Goal: Task Accomplishment & Management: Complete application form

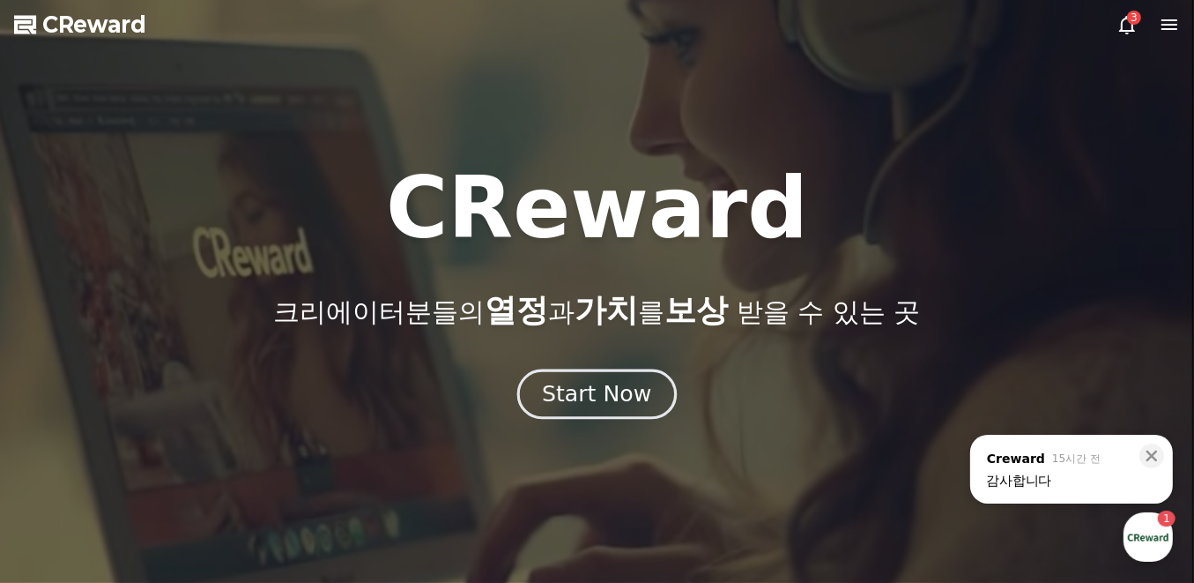
click at [590, 397] on div "Start Now" at bounding box center [596, 394] width 109 height 30
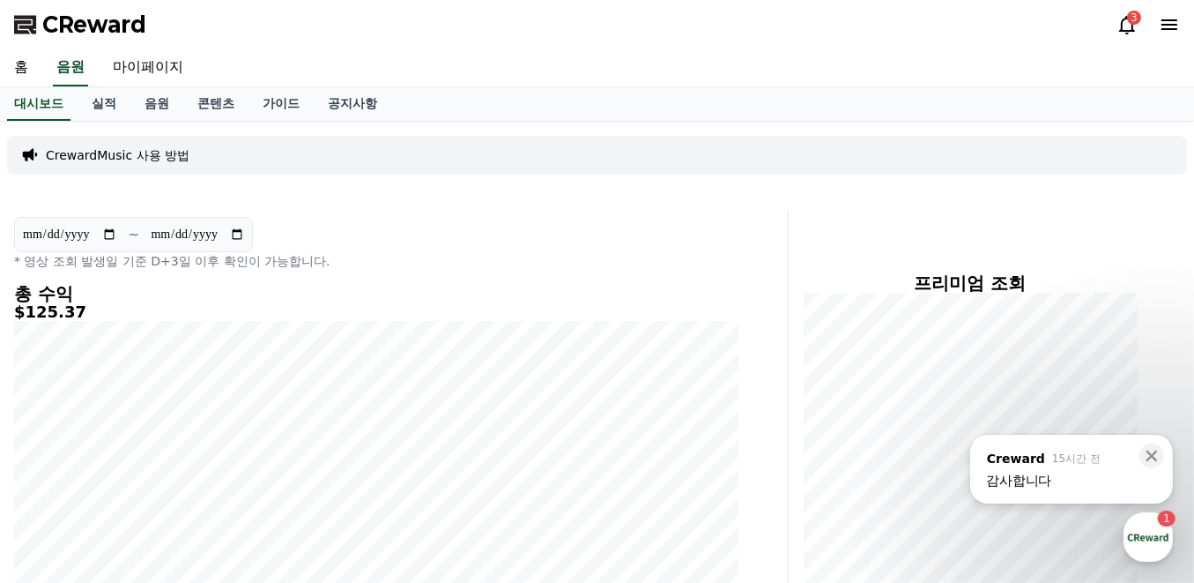
click at [412, 144] on div "CrewardMusic 사용 방법" at bounding box center [597, 155] width 1180 height 39
click at [160, 70] on link "마이페이지" at bounding box center [148, 67] width 99 height 37
select select "**********"
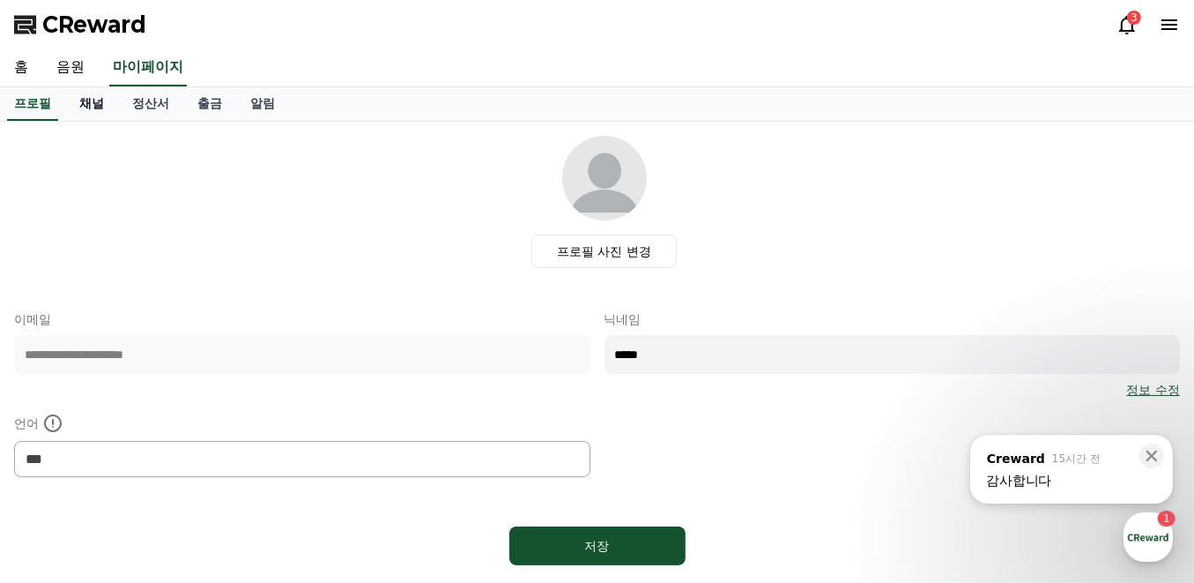
click at [101, 100] on link "채널" at bounding box center [91, 103] width 53 height 33
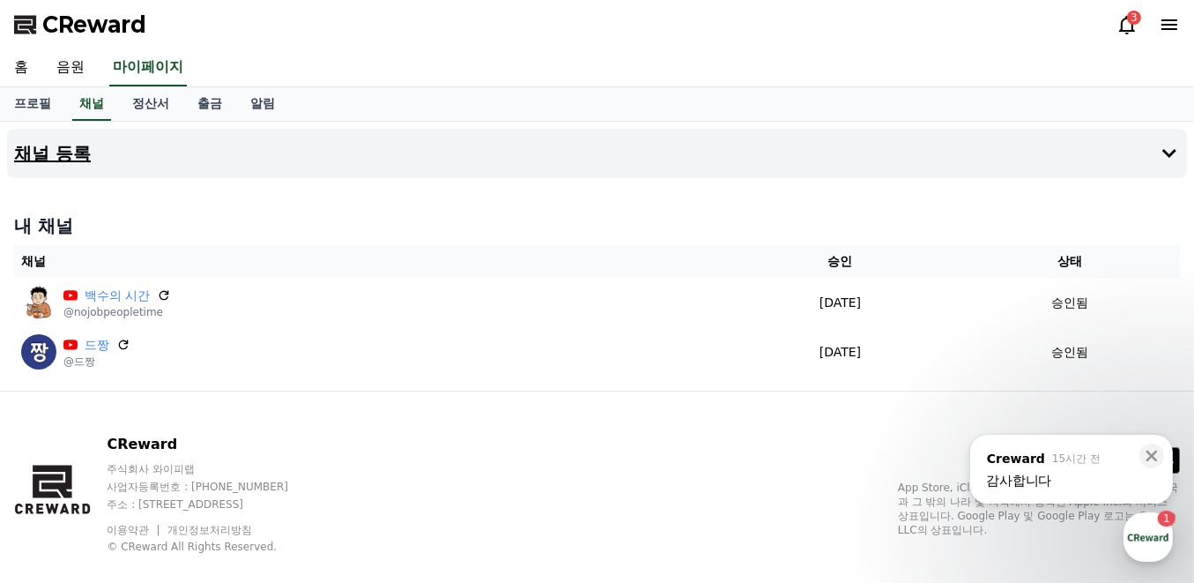
click at [78, 161] on h4 "채널 등록" at bounding box center [52, 153] width 77 height 19
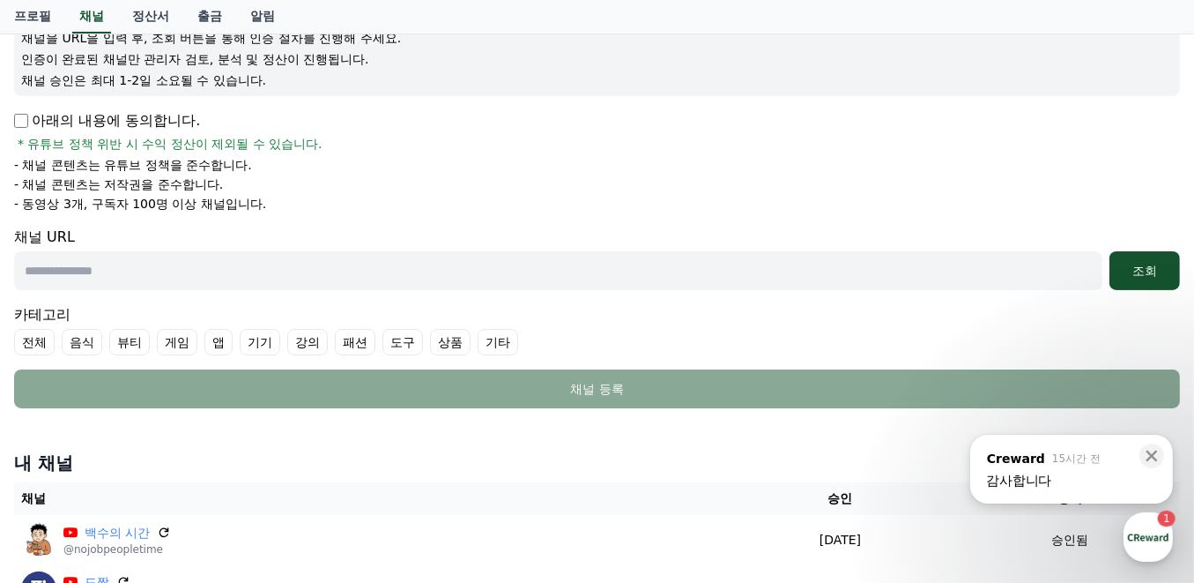
scroll to position [234, 0]
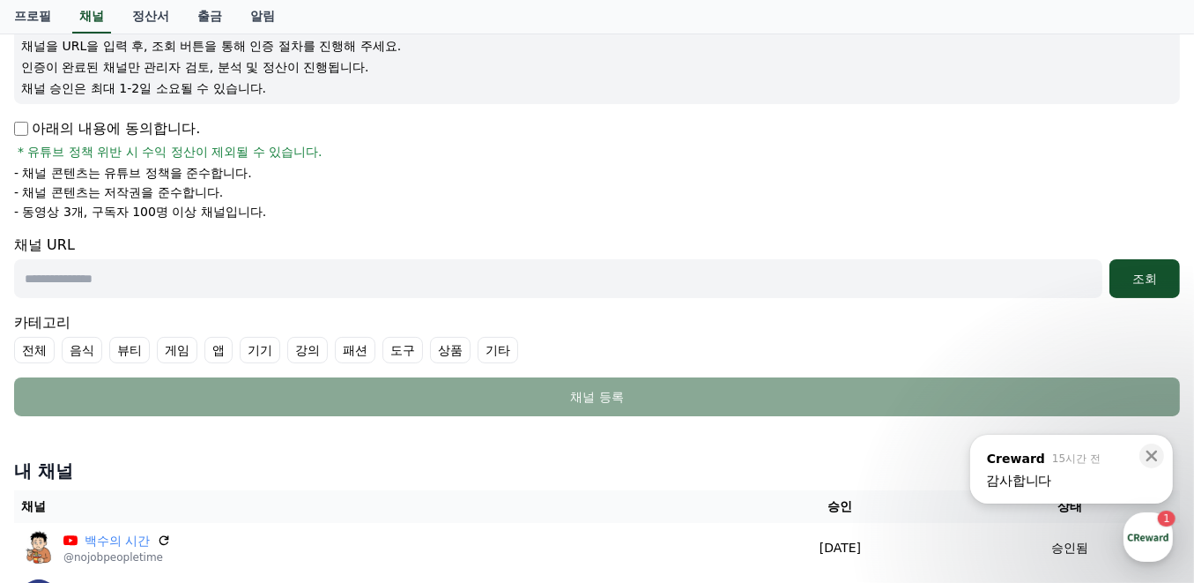
click at [99, 281] on input "text" at bounding box center [558, 278] width 1088 height 39
paste input "**********"
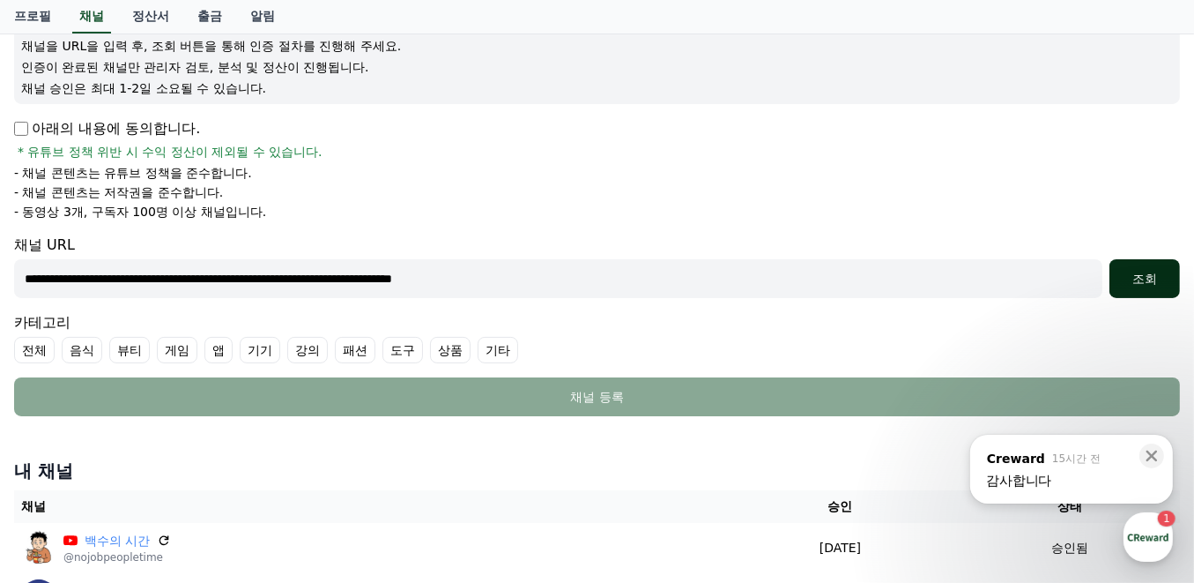
type input "**********"
click at [1148, 281] on div "조회" at bounding box center [1145, 279] width 56 height 18
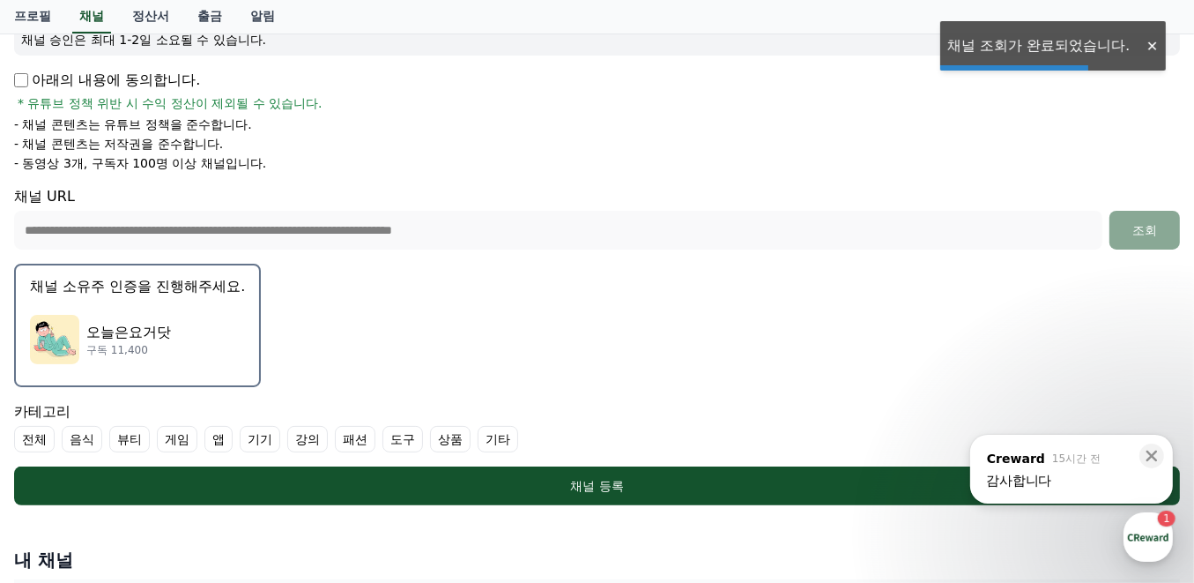
scroll to position [353, 0]
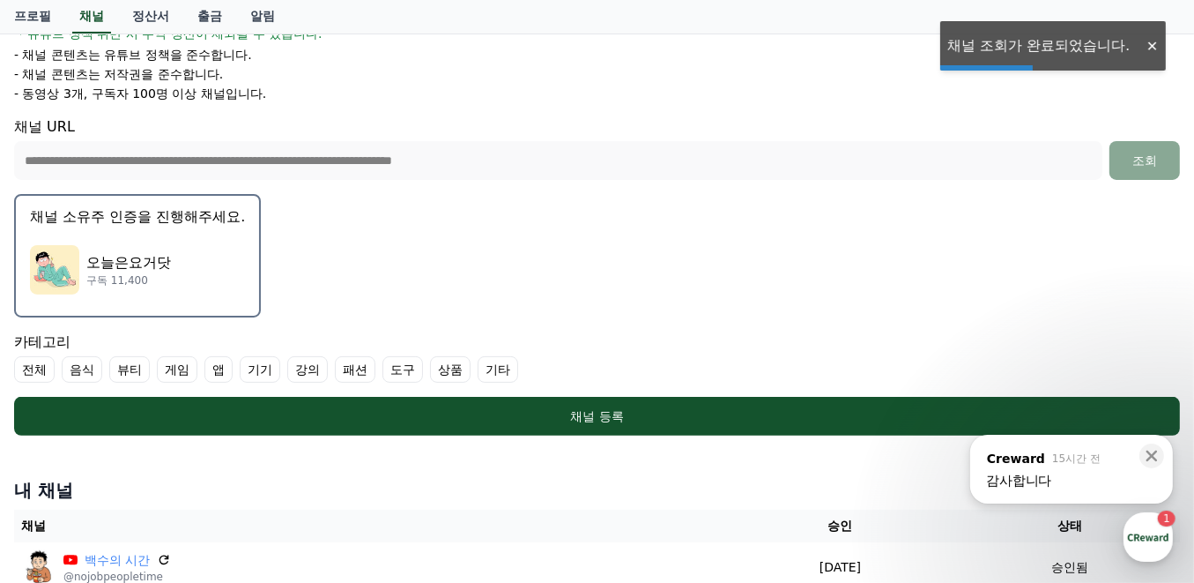
click at [201, 242] on div "[DATE]은요거닷 구독 11,400" at bounding box center [137, 269] width 215 height 71
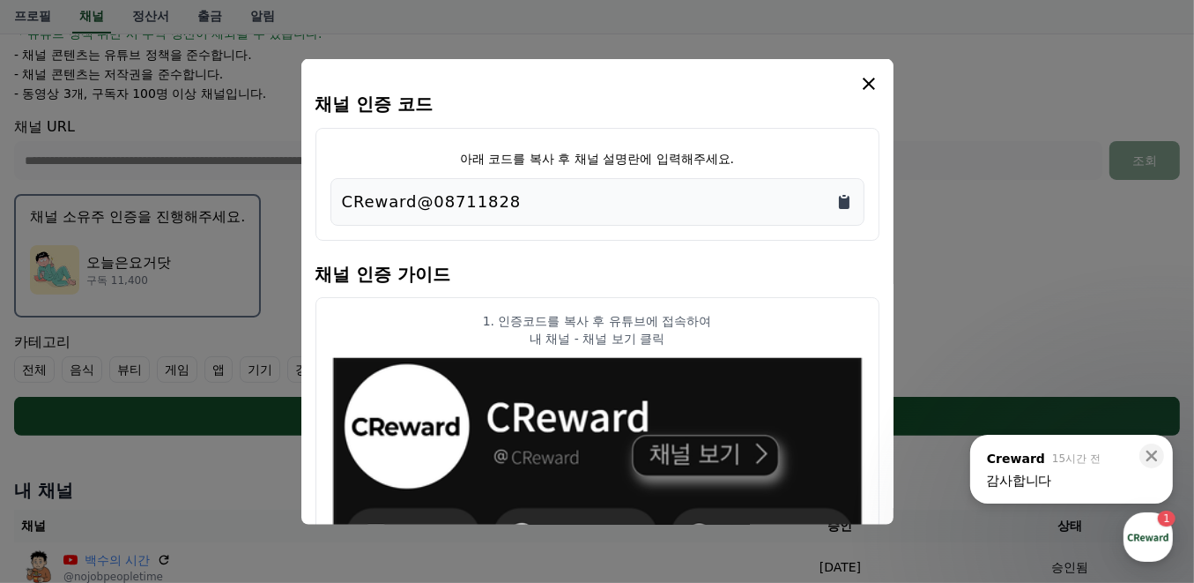
click at [847, 199] on icon "Copy to clipboard" at bounding box center [844, 201] width 11 height 13
click at [873, 84] on icon "modal" at bounding box center [868, 82] width 21 height 21
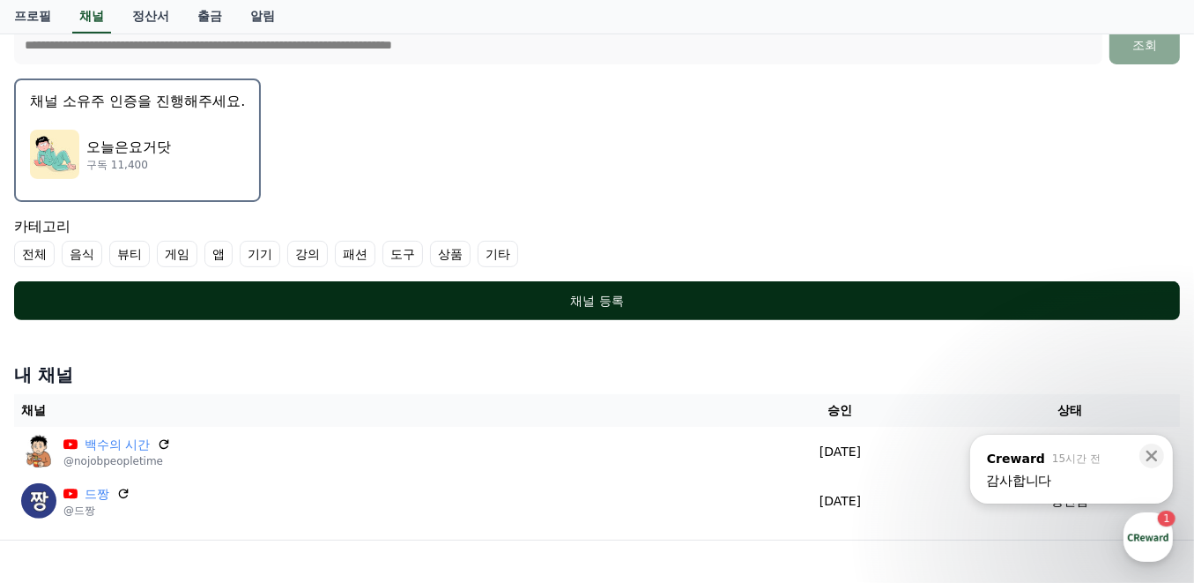
scroll to position [470, 0]
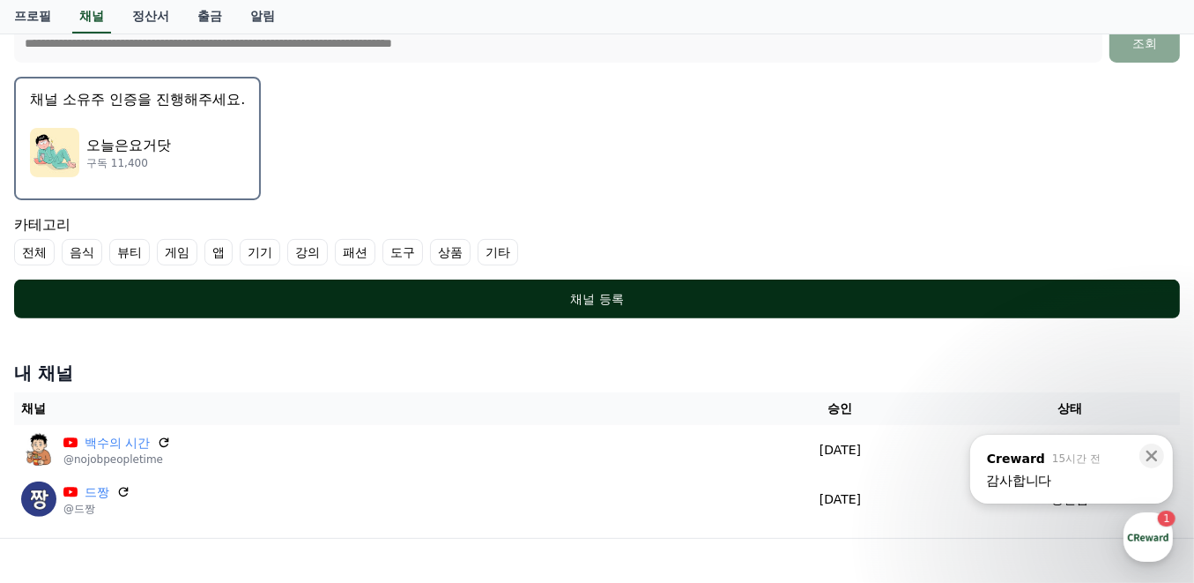
click at [625, 299] on div "채널 등록" at bounding box center [597, 299] width 1096 height 18
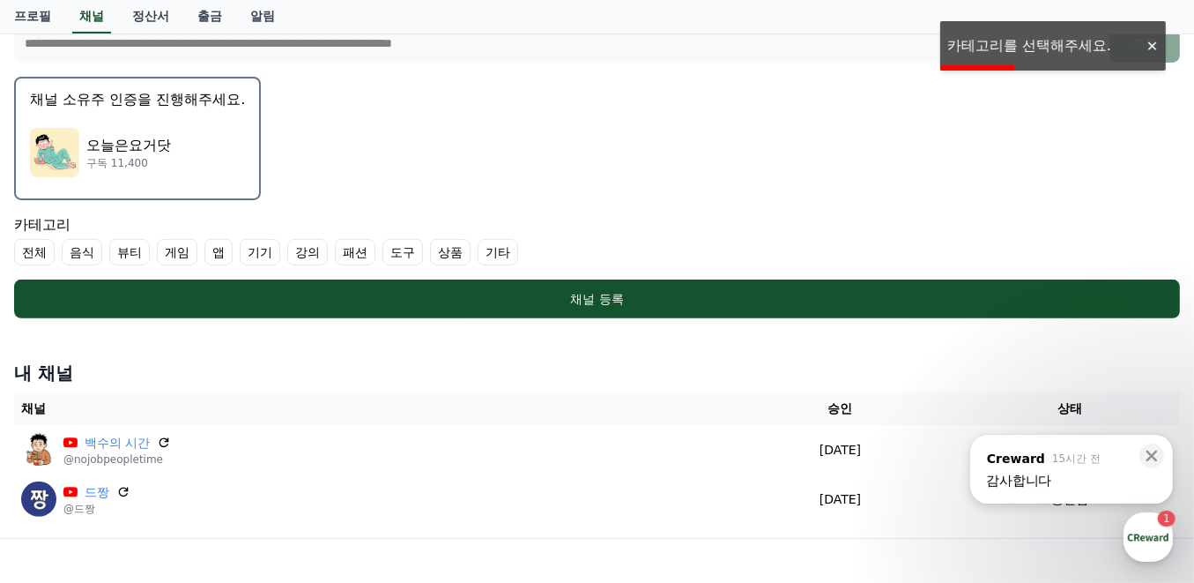
click at [498, 249] on label "기타" at bounding box center [498, 252] width 41 height 26
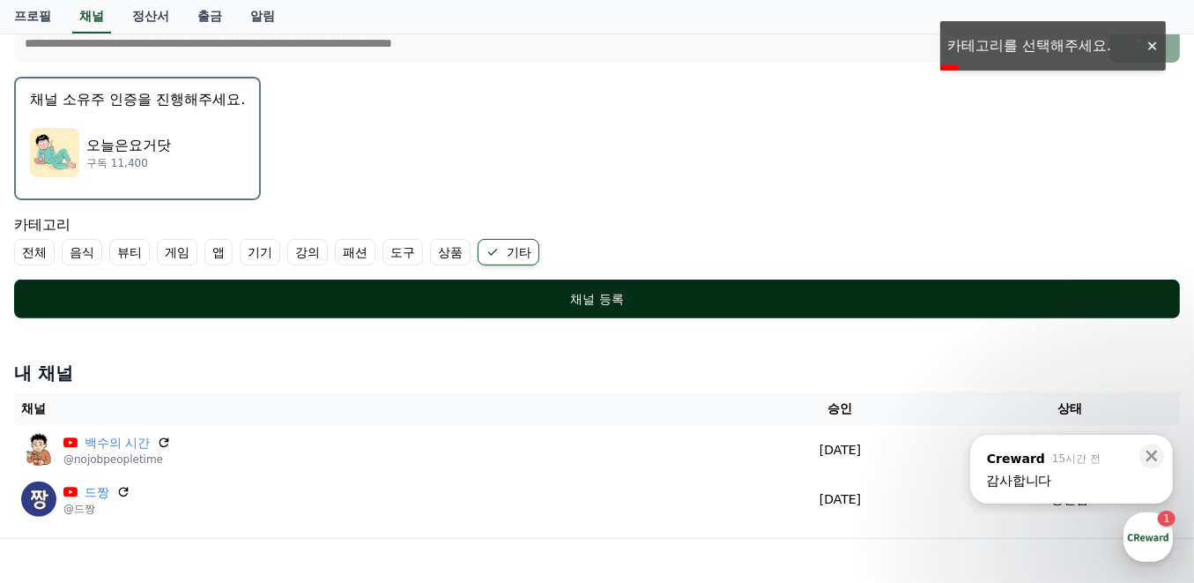
click at [480, 298] on div "채널 등록" at bounding box center [597, 299] width 1096 height 18
